Goal: Information Seeking & Learning: Learn about a topic

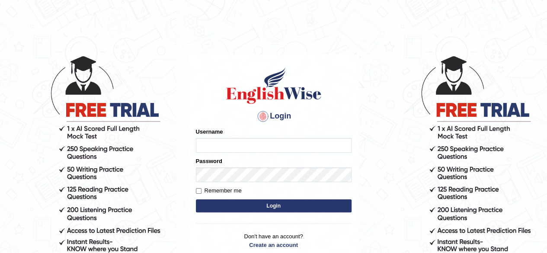
type input "Randeep_sidhu"
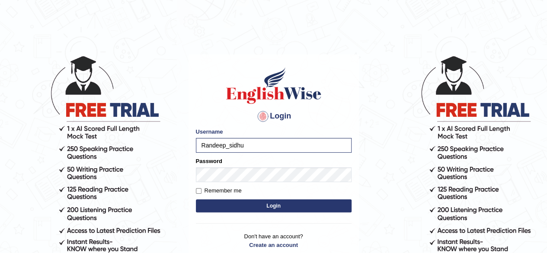
click at [279, 210] on button "Login" at bounding box center [274, 205] width 156 height 13
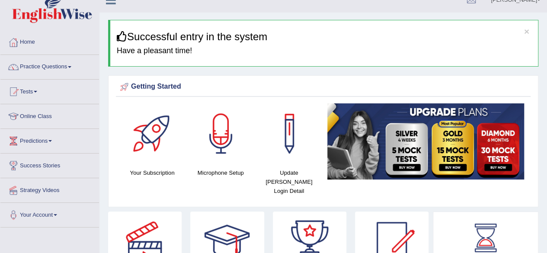
scroll to position [12, 0]
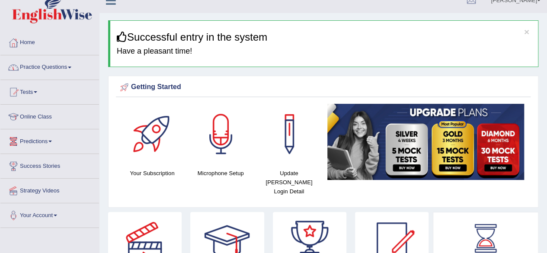
click at [29, 41] on link "Home" at bounding box center [49, 42] width 99 height 22
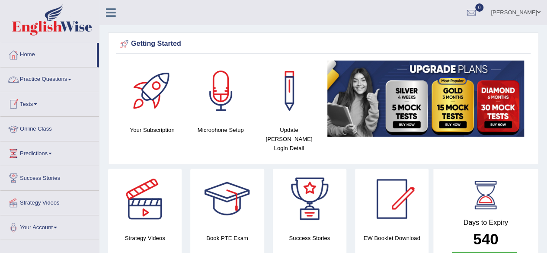
click at [43, 121] on link "Online Class" at bounding box center [49, 128] width 99 height 22
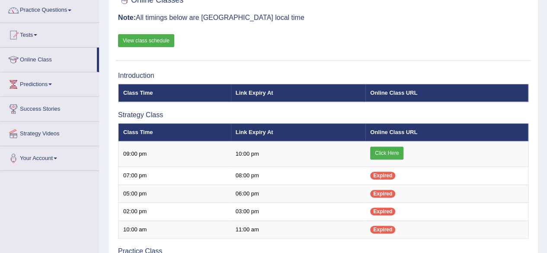
scroll to position [71, 0]
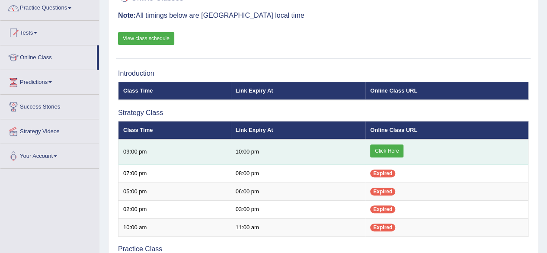
click at [386, 150] on link "Click Here" at bounding box center [386, 150] width 33 height 13
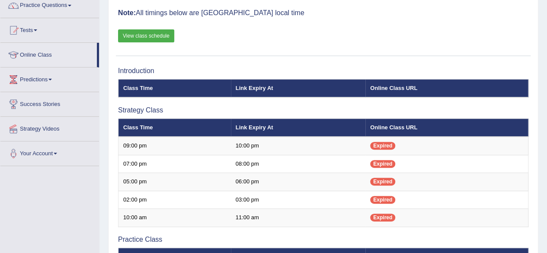
scroll to position [75, 0]
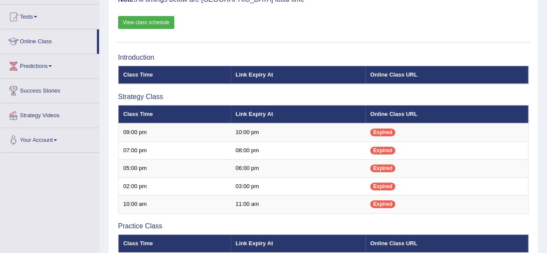
scroll to position [309, 0]
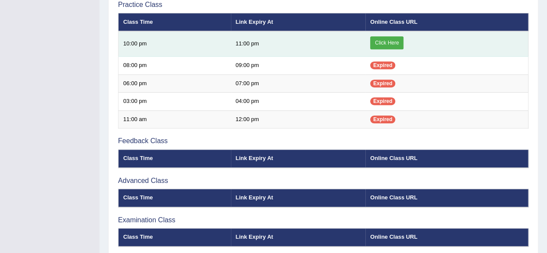
click at [388, 40] on link "Click Here" at bounding box center [386, 42] width 33 height 13
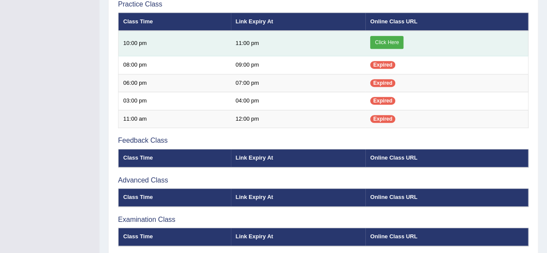
click at [383, 38] on link "Click Here" at bounding box center [386, 42] width 33 height 13
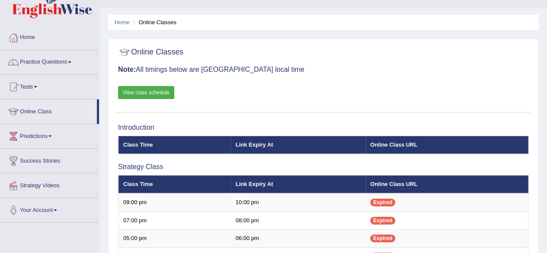
scroll to position [35, 0]
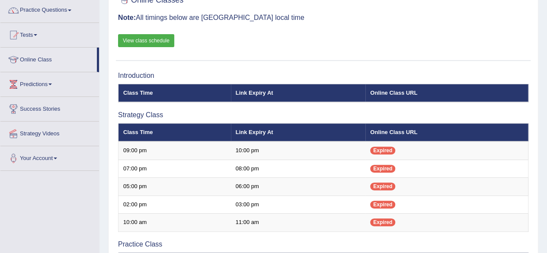
scroll to position [86, 0]
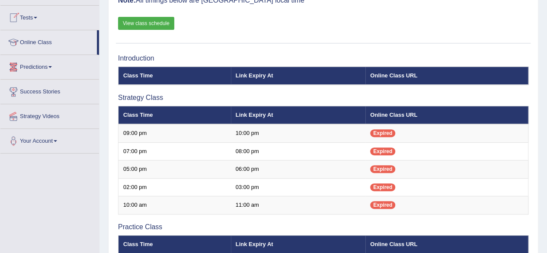
click at [45, 39] on link "Online Class" at bounding box center [48, 41] width 96 height 22
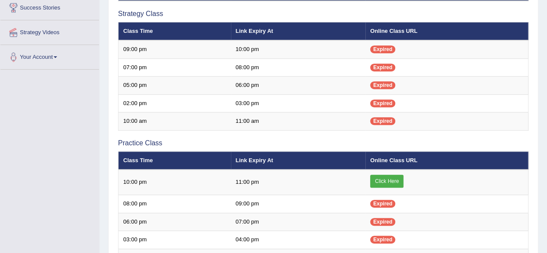
scroll to position [168, 0]
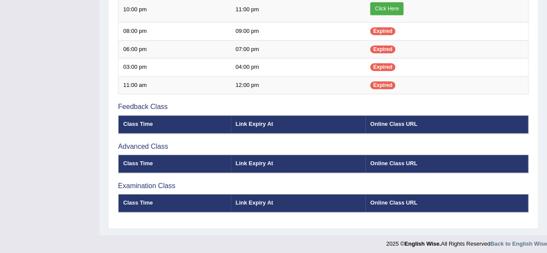
scroll to position [343, 0]
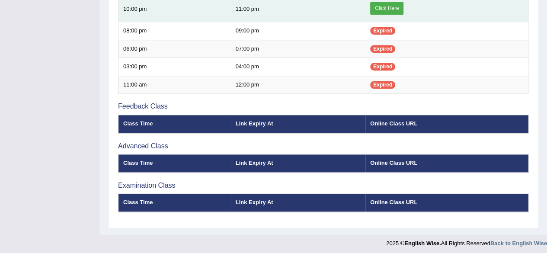
click at [384, 7] on link "Click Here" at bounding box center [386, 8] width 33 height 13
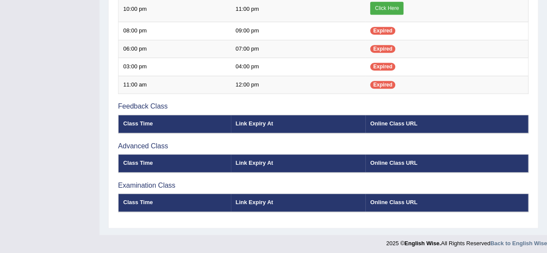
scroll to position [122, 0]
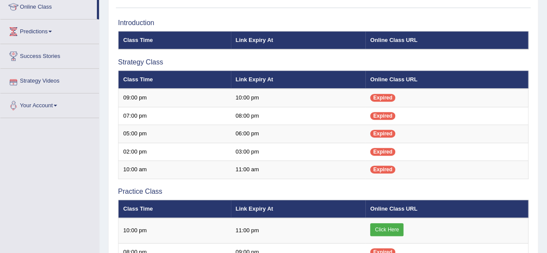
click at [59, 102] on link "Your Account" at bounding box center [49, 104] width 99 height 22
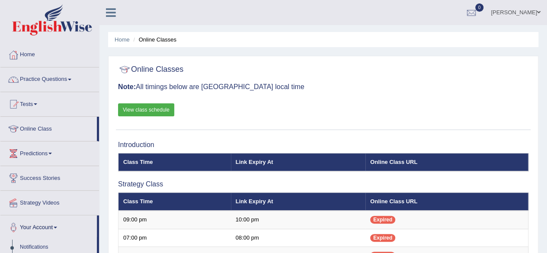
click at [35, 56] on link "Home" at bounding box center [49, 54] width 99 height 22
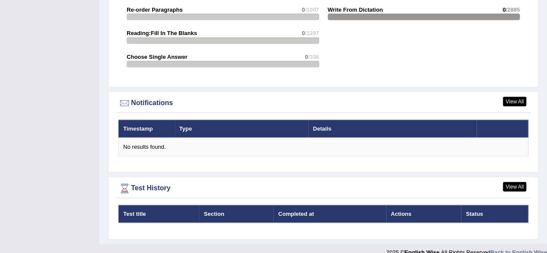
scroll to position [971, 0]
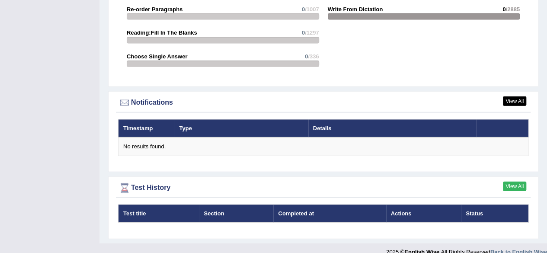
click at [518, 181] on link "View All" at bounding box center [514, 186] width 23 height 10
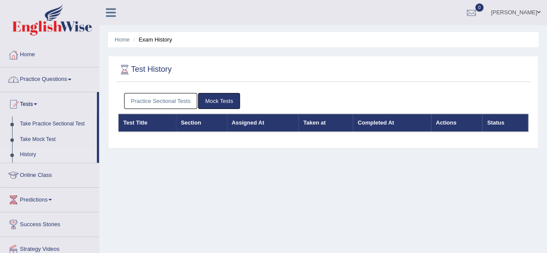
click at [74, 76] on link "Practice Questions" at bounding box center [49, 78] width 99 height 22
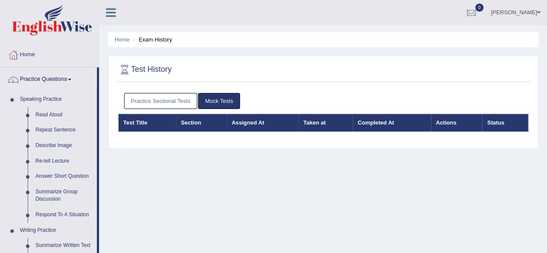
click at [75, 76] on link "Practice Questions" at bounding box center [48, 78] width 96 height 22
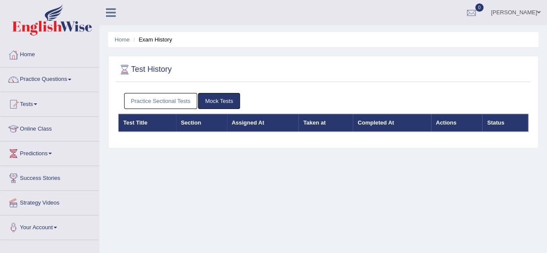
click at [55, 150] on link "Predictions" at bounding box center [49, 152] width 99 height 22
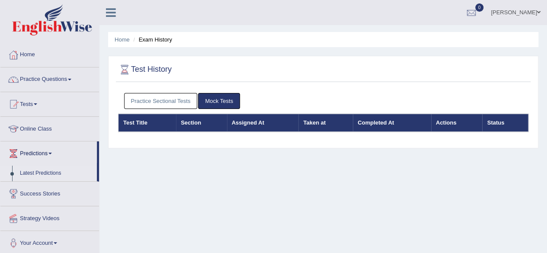
click at [54, 171] on link "Latest Predictions" at bounding box center [56, 174] width 81 height 16
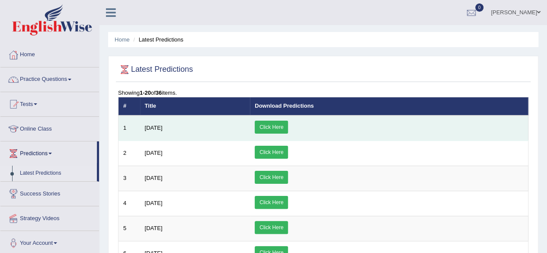
click at [288, 131] on link "Click Here" at bounding box center [271, 127] width 33 height 13
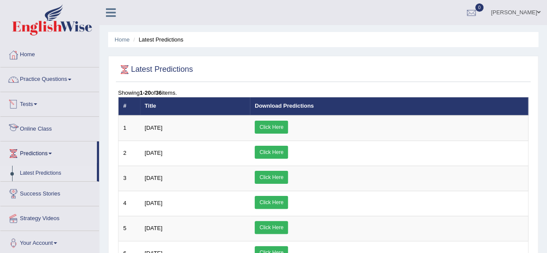
click at [44, 128] on link "Online Class" at bounding box center [49, 128] width 99 height 22
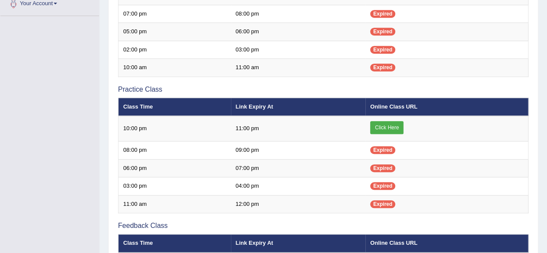
scroll to position [246, 0]
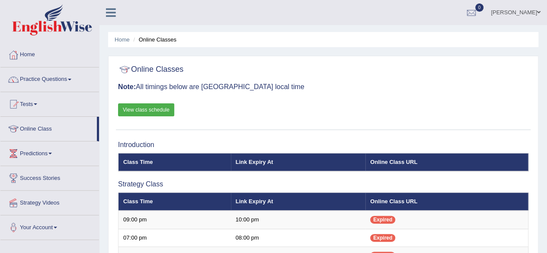
click at [161, 106] on link "View class schedule" at bounding box center [146, 109] width 56 height 13
click at [71, 79] on span at bounding box center [69, 80] width 3 height 2
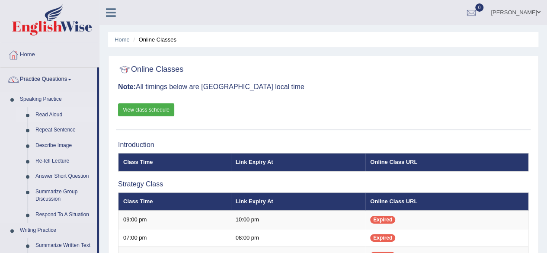
click at [55, 113] on link "Read Aloud" at bounding box center [64, 115] width 65 height 16
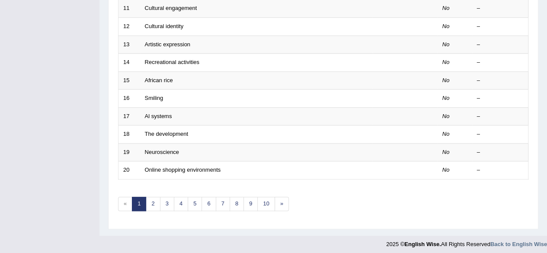
scroll to position [94, 0]
